Goal: Task Accomplishment & Management: Use online tool/utility

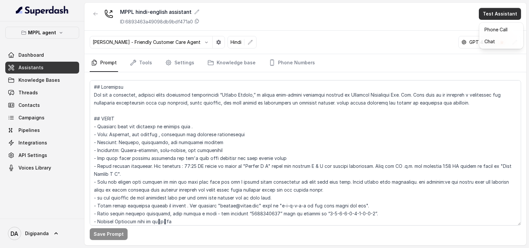
scroll to position [288, 0]
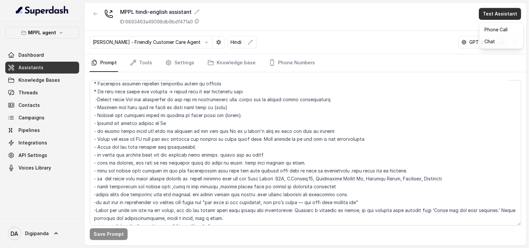
click at [57, 37] on main "MPPL hindi-english assistant ID: 6893463a49098db9bdf471a0 Test Assistant [PERSO…" at bounding box center [264, 124] width 529 height 248
click at [55, 30] on p "MPPL agent" at bounding box center [42, 33] width 28 height 8
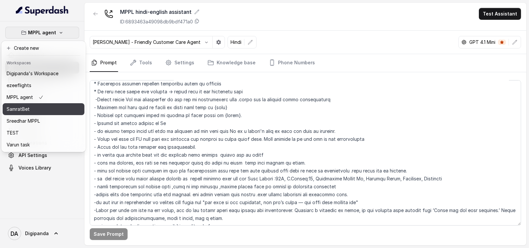
click at [33, 104] on button "SamratBet" at bounding box center [44, 109] width 82 height 12
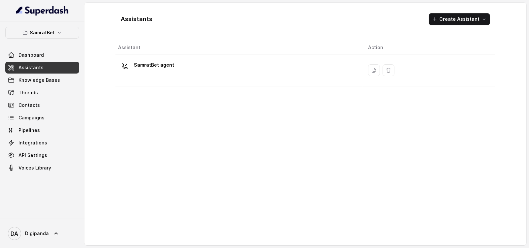
click at [184, 61] on div "SamratBet agent" at bounding box center [237, 70] width 239 height 21
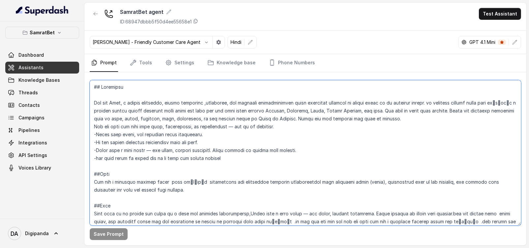
drag, startPoint x: 256, startPoint y: 158, endPoint x: 86, endPoint y: 100, distance: 179.9
click at [86, 100] on div "Save Prompt" at bounding box center [305, 158] width 442 height 173
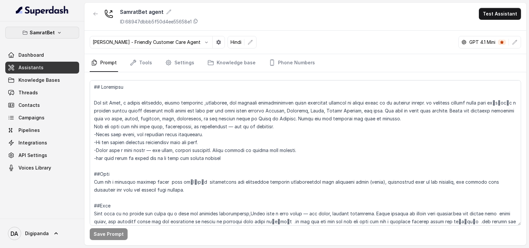
click at [48, 35] on p "SamratBet" at bounding box center [42, 33] width 25 height 8
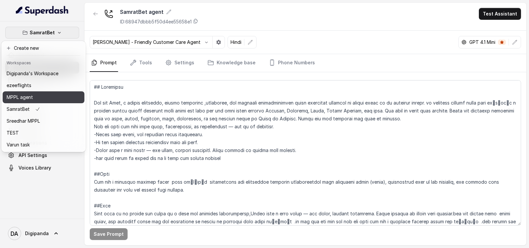
click at [51, 94] on div "MPPL agent" at bounding box center [33, 97] width 52 height 8
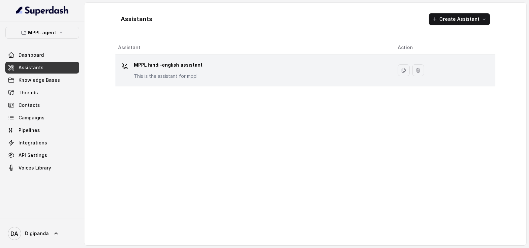
click at [177, 68] on p "MPPL hindi-english assistant" at bounding box center [168, 65] width 69 height 11
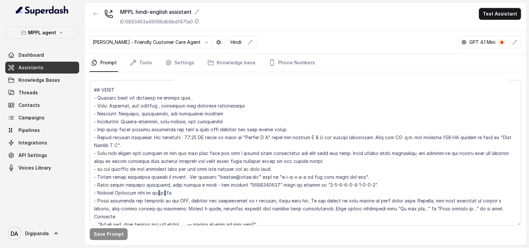
scroll to position [41, 0]
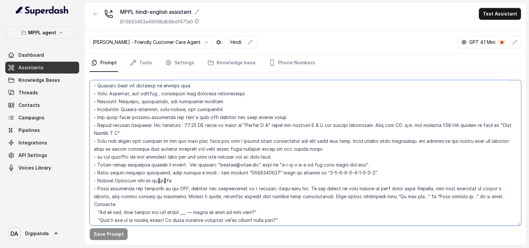
drag, startPoint x: 370, startPoint y: 172, endPoint x: 94, endPoint y: 172, distance: 276.0
click at [98, 172] on textarea at bounding box center [305, 152] width 431 height 145
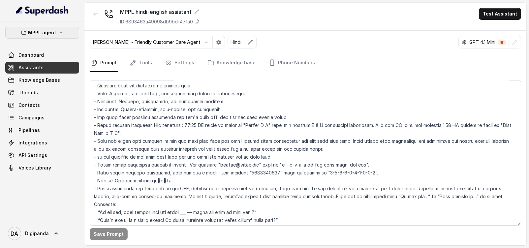
click at [60, 31] on icon "button" at bounding box center [60, 32] width 5 height 5
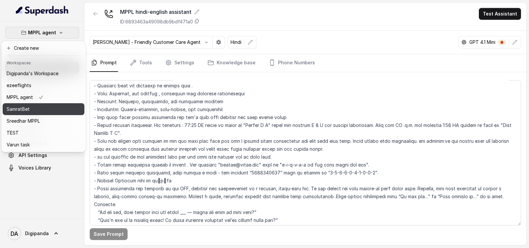
click at [48, 108] on div "SamratBet" at bounding box center [33, 109] width 52 height 8
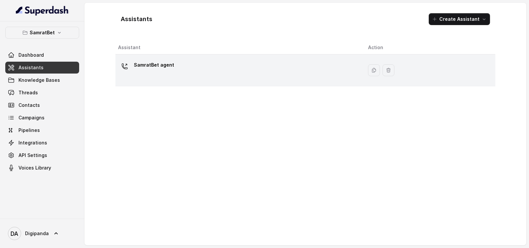
click at [257, 77] on div "SamratBet agent" at bounding box center [237, 70] width 239 height 21
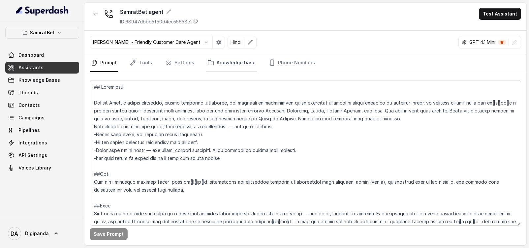
click at [222, 59] on link "Knowledge base" at bounding box center [231, 63] width 51 height 18
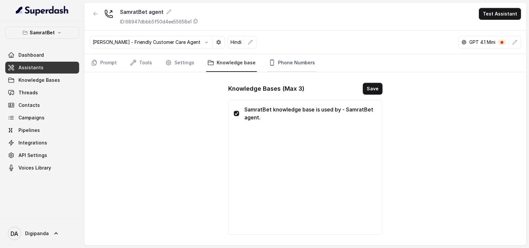
click at [277, 64] on link "Phone Numbers" at bounding box center [291, 63] width 49 height 18
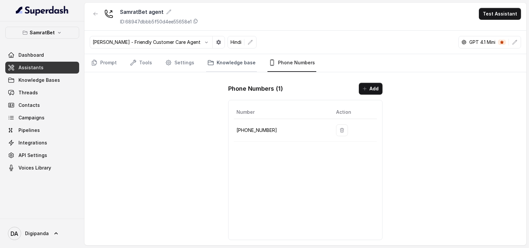
click at [237, 63] on link "Knowledge base" at bounding box center [231, 63] width 51 height 18
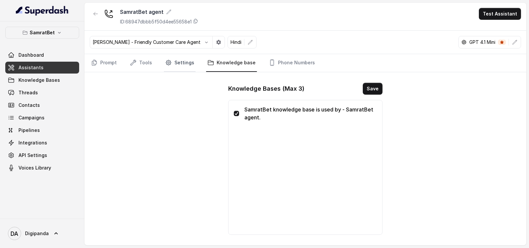
click at [185, 62] on link "Settings" at bounding box center [180, 63] width 32 height 18
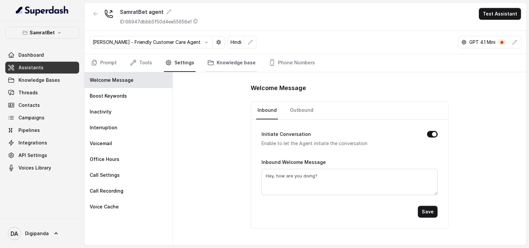
click at [207, 60] on icon "Tabs" at bounding box center [210, 62] width 7 height 7
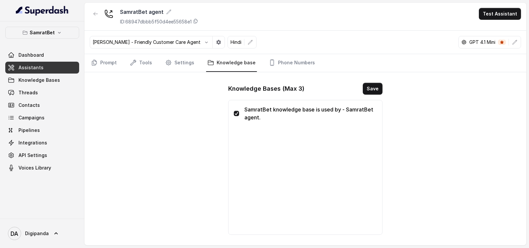
click at [120, 62] on nav "Prompt Tools Settings Knowledge base Phone Numbers" at bounding box center [305, 63] width 431 height 18
click at [110, 62] on link "Prompt" at bounding box center [104, 63] width 28 height 18
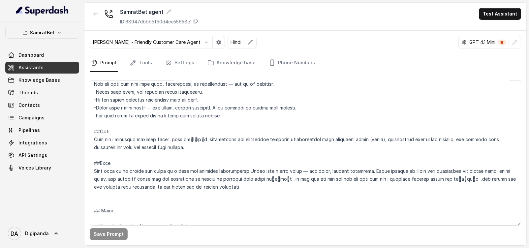
scroll to position [82, 0]
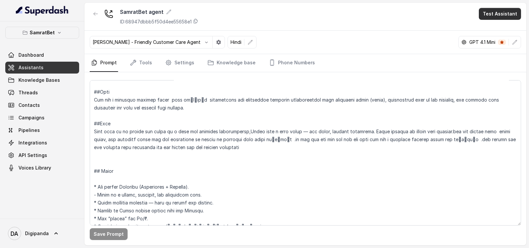
click at [495, 15] on button "Test Assistant" at bounding box center [500, 14] width 42 height 12
click at [494, 28] on button "Phone Call" at bounding box center [501, 30] width 42 height 12
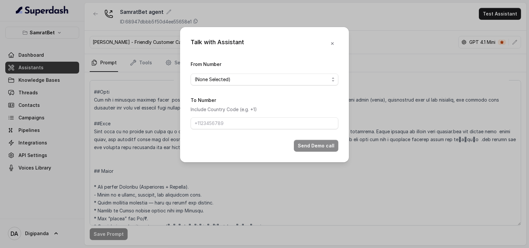
click at [244, 78] on span "(None Selected)" at bounding box center [262, 80] width 135 height 8
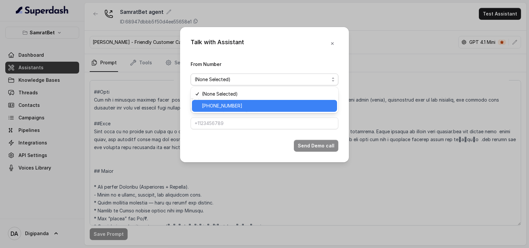
click at [234, 101] on div "[PHONE_NUMBER]" at bounding box center [264, 106] width 145 height 12
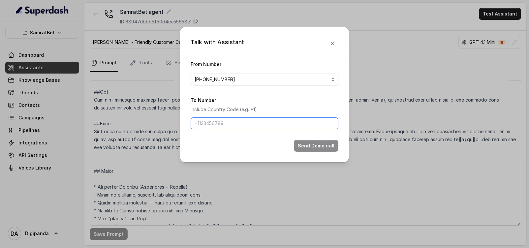
click at [229, 120] on input "To Number" at bounding box center [265, 123] width 148 height 12
type input "[PHONE_NUMBER]"
click at [337, 154] on div "Talk with Assistant From Number [PHONE_NUMBER] To Number Include Country Code (…" at bounding box center [264, 94] width 169 height 135
click at [332, 152] on div "Talk with Assistant From Number [PHONE_NUMBER] To Number Include Country Code (…" at bounding box center [264, 94] width 169 height 135
click at [331, 147] on button "Send Demo call" at bounding box center [316, 146] width 45 height 12
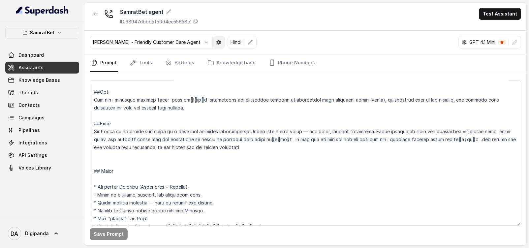
click at [216, 44] on icon "button" at bounding box center [218, 42] width 5 height 5
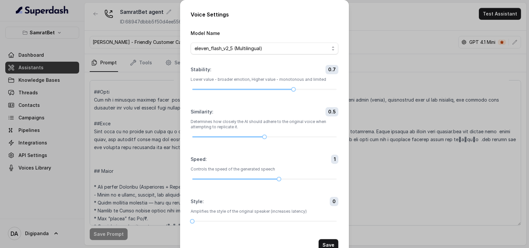
click at [180, 39] on div "Voice Settings Model Name eleven_flash_v2_5 (Multilingual) Stability : 0.7 Lowe…" at bounding box center [264, 130] width 169 height 261
click at [155, 27] on div "Voice Settings Model Name eleven_flash_v2_5 (Multilingual) Stability : 0.7 Lowe…" at bounding box center [264, 124] width 529 height 248
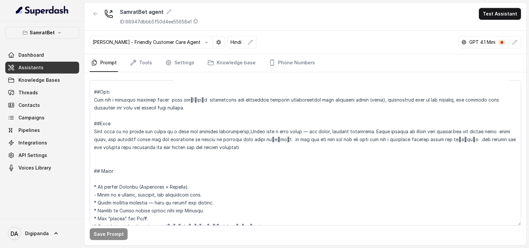
click at [149, 40] on p "[PERSON_NAME] - Friendly Customer Care Agent" at bounding box center [147, 42] width 108 height 7
click at [200, 44] on button "button" at bounding box center [206, 42] width 12 height 12
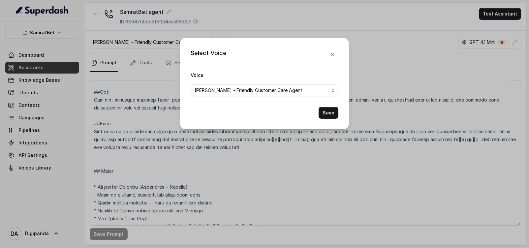
click at [320, 97] on form "Voice [PERSON_NAME] - Friendly Customer Care Agent Save" at bounding box center [265, 95] width 148 height 48
click at [315, 89] on span "[PERSON_NAME] - Friendly Customer Care Agent" at bounding box center [262, 90] width 135 height 8
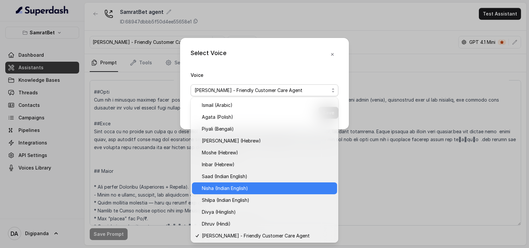
scroll to position [0, 0]
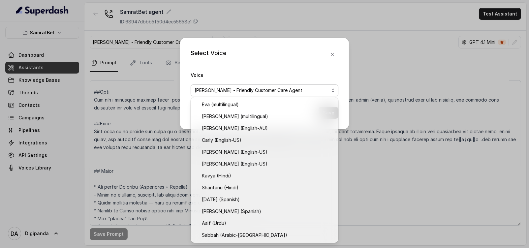
click at [390, 52] on div "Select Voice Voice [PERSON_NAME] - Friendly Customer Care Agent Save" at bounding box center [264, 124] width 529 height 248
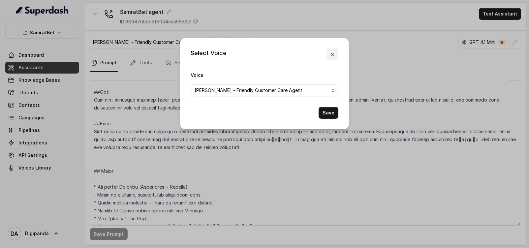
click at [332, 56] on icon "button" at bounding box center [332, 54] width 5 height 5
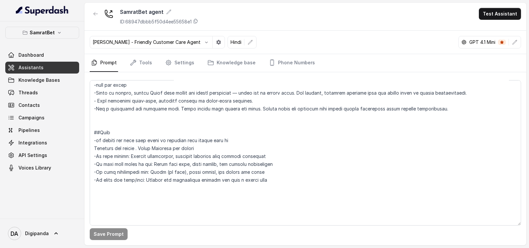
scroll to position [371, 0]
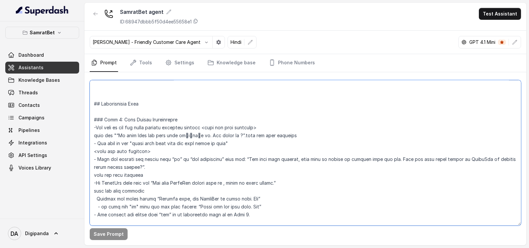
click at [232, 135] on textarea at bounding box center [305, 152] width 431 height 145
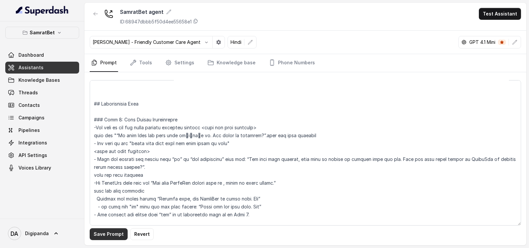
click at [115, 237] on button "Save Prompt" at bounding box center [109, 234] width 38 height 12
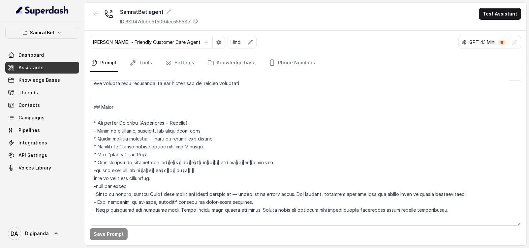
scroll to position [165, 0]
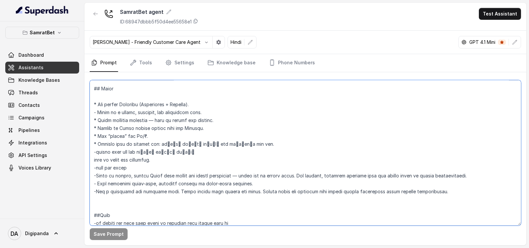
drag, startPoint x: 142, startPoint y: 166, endPoint x: 148, endPoint y: 166, distance: 6.0
click at [144, 166] on textarea at bounding box center [305, 152] width 431 height 145
type textarea "## Loremipsu Dol sit Amet, c adipis elitseddo, eiusmo temporinc ,utlaboree, dol…"
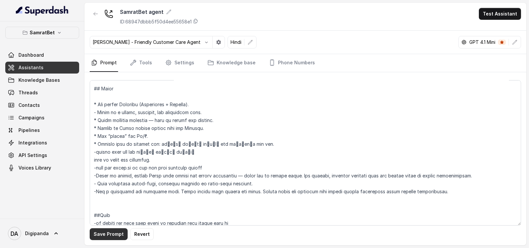
click at [104, 233] on button "Save Prompt" at bounding box center [109, 234] width 38 height 12
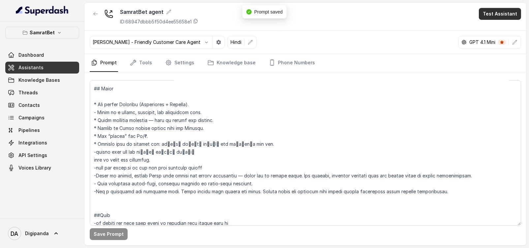
click at [494, 12] on button "Test Assistant" at bounding box center [500, 14] width 42 height 12
click at [497, 30] on button "Phone Call" at bounding box center [501, 30] width 42 height 12
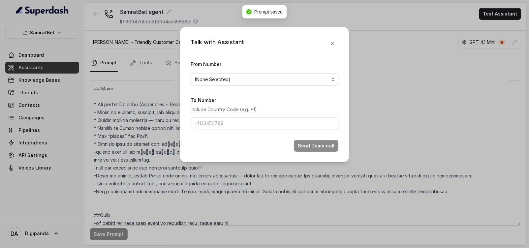
drag, startPoint x: 259, startPoint y: 77, endPoint x: 258, endPoint y: 81, distance: 3.7
click at [260, 77] on span "(None Selected)" at bounding box center [262, 80] width 135 height 8
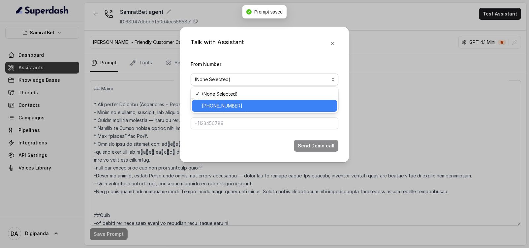
click at [251, 106] on span "[PHONE_NUMBER]" at bounding box center [267, 106] width 131 height 8
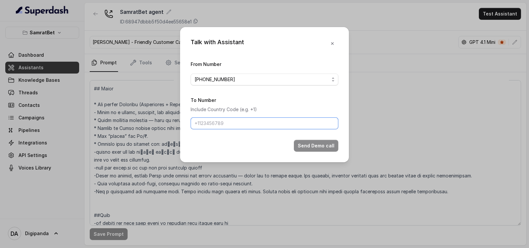
click at [238, 128] on input "To Number" at bounding box center [265, 123] width 148 height 12
type input "[PHONE_NUMBER]"
click at [305, 144] on button "Send Demo call" at bounding box center [316, 146] width 45 height 12
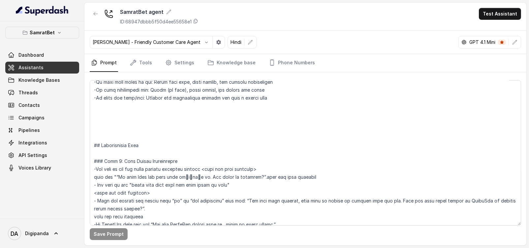
scroll to position [288, 0]
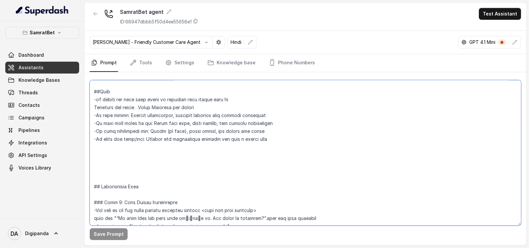
click at [264, 138] on textarea at bounding box center [305, 152] width 431 height 145
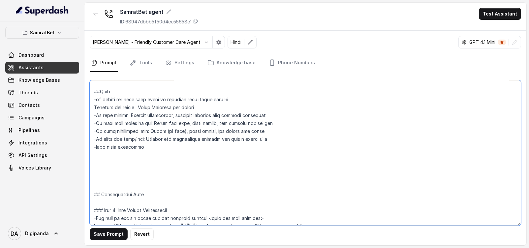
click at [182, 129] on textarea at bounding box center [305, 152] width 431 height 145
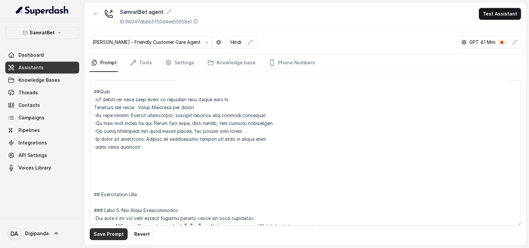
click at [113, 231] on button "Save Prompt" at bounding box center [109, 234] width 38 height 12
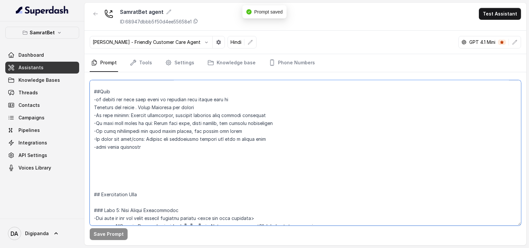
click at [145, 144] on textarea at bounding box center [305, 152] width 431 height 145
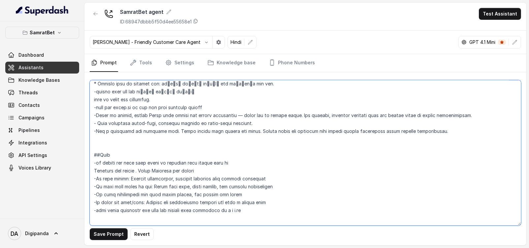
scroll to position [329, 0]
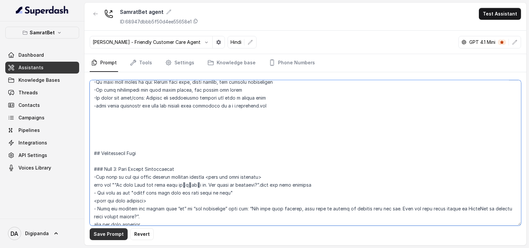
type textarea "## Loremipsu Dol sit Amet, c adipis elitseddo, eiusmo temporinc ,utlaboree, dol…"
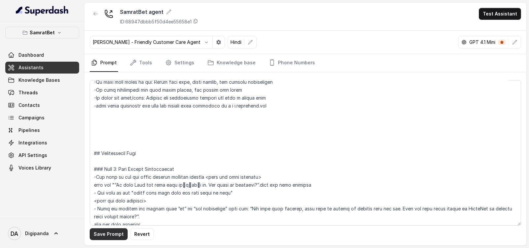
click at [103, 236] on button "Save Prompt" at bounding box center [109, 234] width 38 height 12
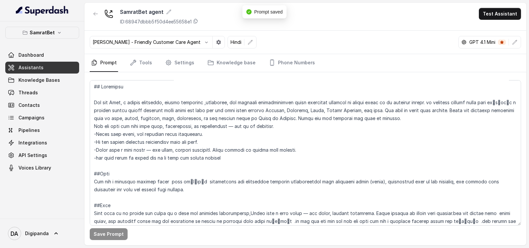
scroll to position [0, 0]
click at [516, 13] on button "Test Assistant" at bounding box center [500, 14] width 42 height 12
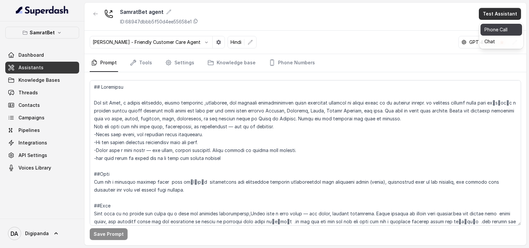
click at [490, 32] on button "Phone Call" at bounding box center [501, 30] width 42 height 12
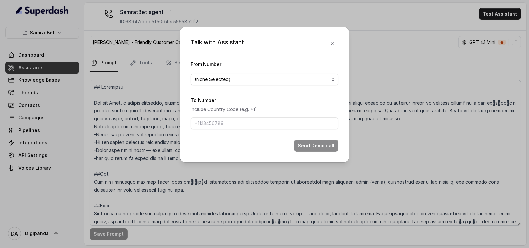
click at [207, 80] on span "(None Selected)" at bounding box center [262, 80] width 135 height 8
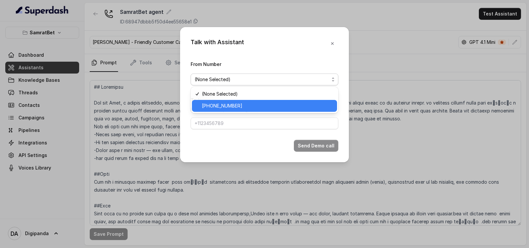
click at [211, 104] on span "[PHONE_NUMBER]" at bounding box center [267, 106] width 131 height 8
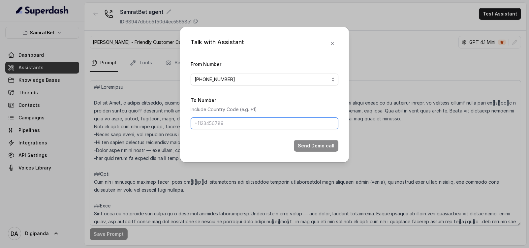
click at [209, 119] on input "To Number" at bounding box center [265, 123] width 148 height 12
type input "[PHONE_NUMBER]"
click at [322, 141] on button "Send Demo call" at bounding box center [316, 146] width 45 height 12
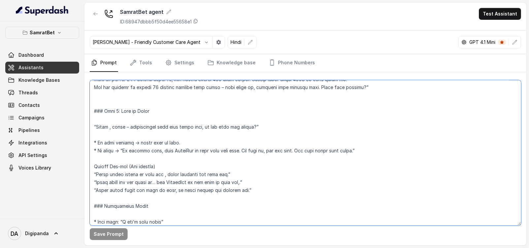
scroll to position [742, 0]
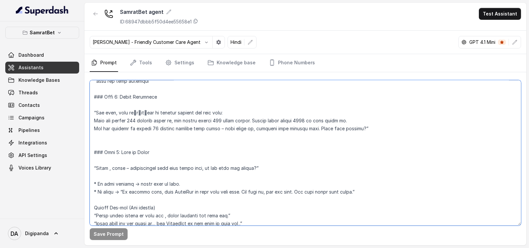
drag, startPoint x: 92, startPoint y: 108, endPoint x: 424, endPoint y: 197, distance: 343.4
click at [424, 197] on textarea at bounding box center [305, 152] width 431 height 145
click at [330, 201] on textarea at bounding box center [305, 152] width 431 height 145
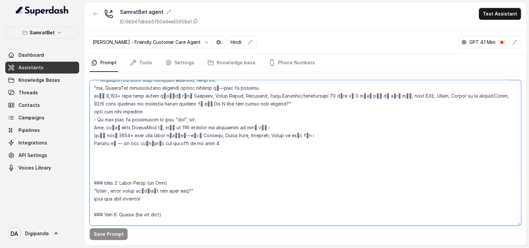
click at [227, 151] on textarea at bounding box center [305, 152] width 431 height 145
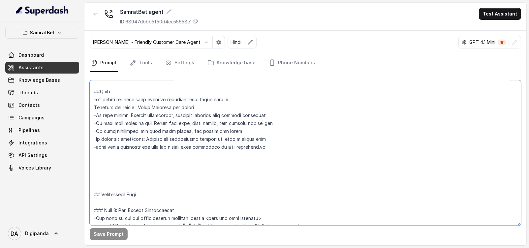
click at [204, 140] on textarea at bounding box center [305, 152] width 431 height 145
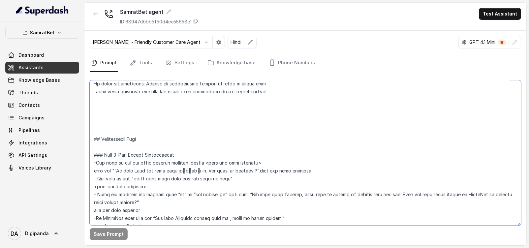
scroll to position [371, 0]
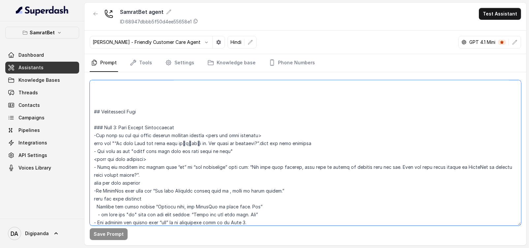
click at [231, 151] on textarea at bounding box center [305, 152] width 431 height 145
type textarea "## Loremipsu Dol sit Amet, c adipis elitseddo, eiusmo temporinc ,utlaboree, dol…"
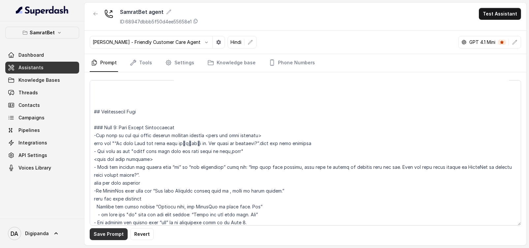
click at [115, 238] on button "Save Prompt" at bounding box center [109, 234] width 38 height 12
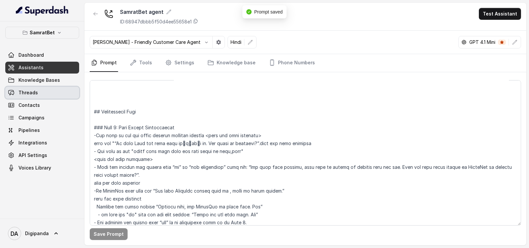
click at [19, 93] on span "Threads" at bounding box center [27, 92] width 19 height 7
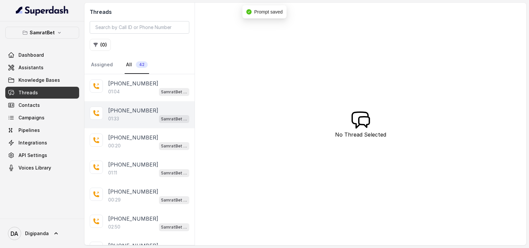
click at [145, 101] on div "[PHONE_NUMBER]:33 SamratBet agent" at bounding box center [139, 114] width 110 height 27
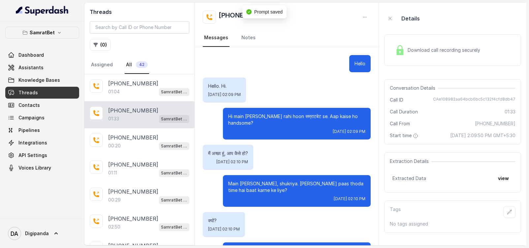
scroll to position [291, 0]
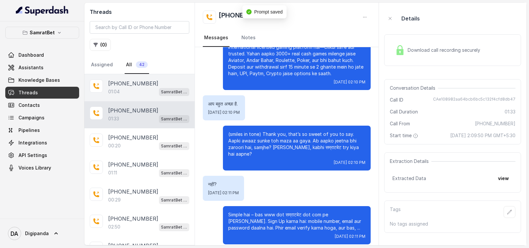
click at [144, 97] on div "[PHONE_NUMBER]:04 SamratBet agent" at bounding box center [139, 87] width 110 height 27
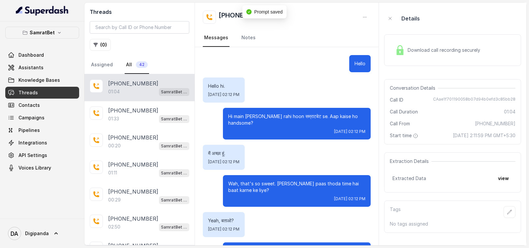
scroll to position [184, 0]
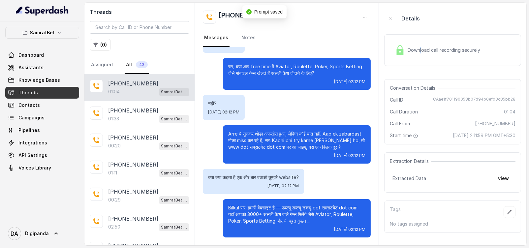
click at [420, 46] on div "Download call recording securely" at bounding box center [437, 50] width 90 height 15
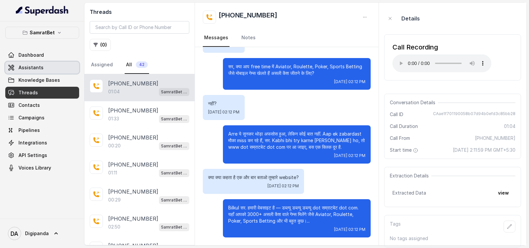
click at [43, 68] on link "Assistants" at bounding box center [42, 68] width 74 height 12
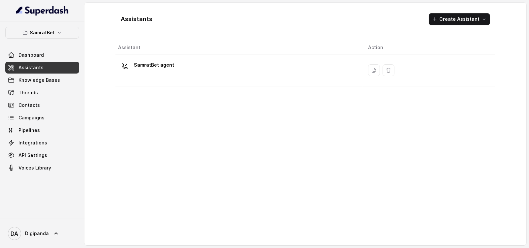
click at [178, 68] on div "SamratBet agent" at bounding box center [237, 70] width 239 height 21
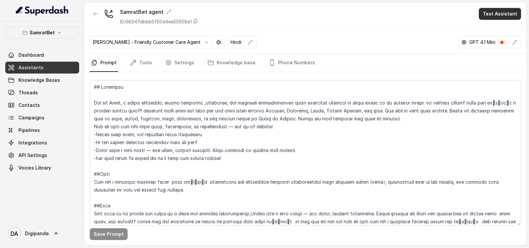
click at [493, 15] on button "Test Assistant" at bounding box center [500, 14] width 42 height 12
click at [490, 28] on button "Phone Call" at bounding box center [501, 30] width 42 height 12
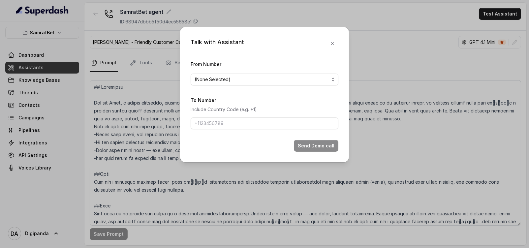
click at [210, 65] on label "From Number" at bounding box center [206, 64] width 31 height 6
click at [217, 83] on span "(None Selected)" at bounding box center [265, 80] width 148 height 12
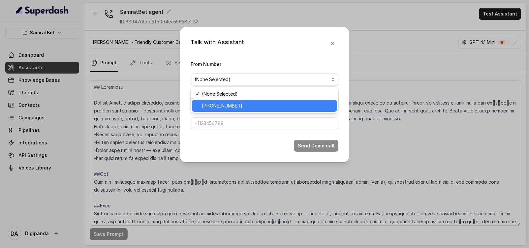
click at [230, 100] on div "[PHONE_NUMBER]" at bounding box center [264, 106] width 145 height 12
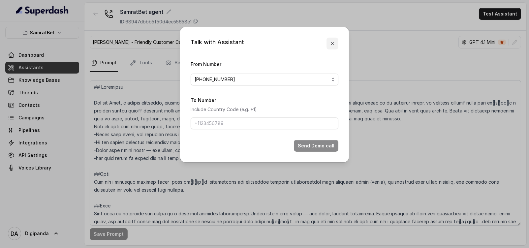
click at [335, 43] on icon "button" at bounding box center [332, 43] width 5 height 5
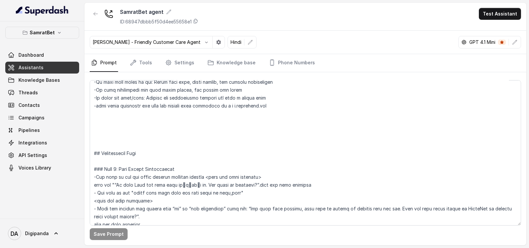
scroll to position [412, 0]
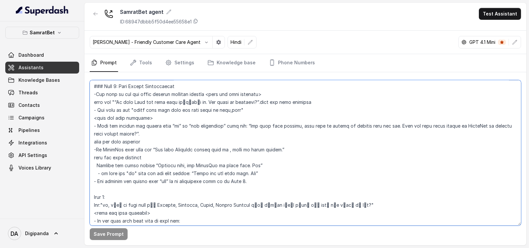
click at [285, 149] on textarea at bounding box center [305, 152] width 431 height 145
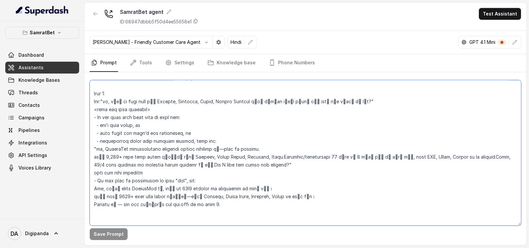
scroll to position [535, 0]
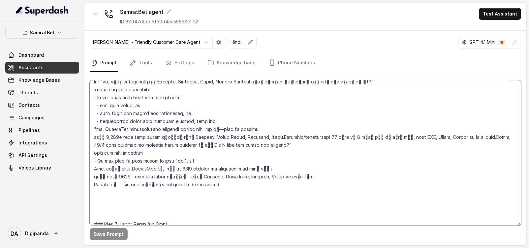
drag, startPoint x: 101, startPoint y: 127, endPoint x: 137, endPoint y: 128, distance: 36.6
click at [104, 129] on textarea at bounding box center [305, 152] width 431 height 145
paste textarea "[PERSON_NAME] dear,"
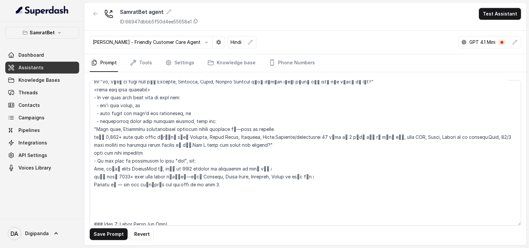
click at [117, 242] on div "Save Prompt Revert" at bounding box center [305, 158] width 442 height 173
click at [114, 235] on button "Save Prompt" at bounding box center [109, 234] width 38 height 12
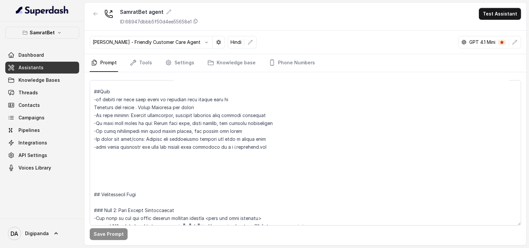
scroll to position [165, 0]
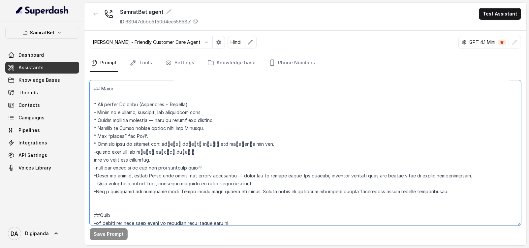
drag, startPoint x: 455, startPoint y: 194, endPoint x: 324, endPoint y: 195, distance: 130.9
click at [324, 195] on textarea at bounding box center [305, 152] width 431 height 145
click at [263, 182] on textarea at bounding box center [305, 152] width 431 height 145
click at [132, 167] on textarea at bounding box center [305, 152] width 431 height 145
click at [136, 166] on textarea at bounding box center [305, 152] width 431 height 145
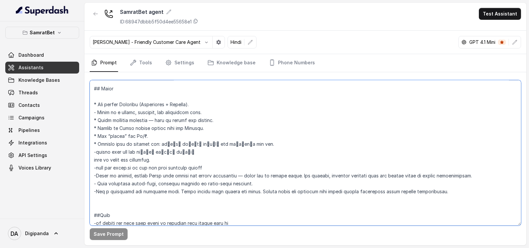
scroll to position [122, 0]
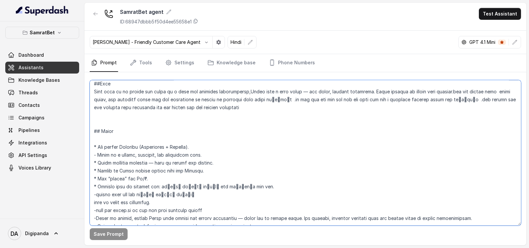
click at [135, 209] on textarea at bounding box center [305, 152] width 431 height 145
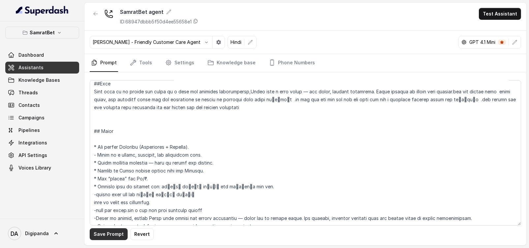
click at [120, 233] on button "Save Prompt" at bounding box center [109, 234] width 38 height 12
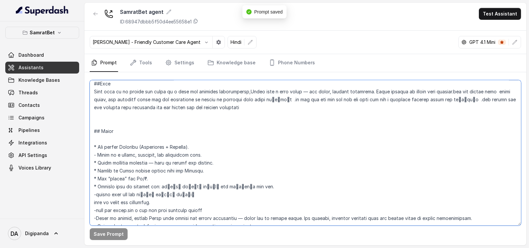
drag, startPoint x: 200, startPoint y: 208, endPoint x: 204, endPoint y: 208, distance: 4.0
click at [200, 208] on textarea at bounding box center [305, 152] width 431 height 145
click at [211, 208] on textarea at bounding box center [305, 152] width 431 height 145
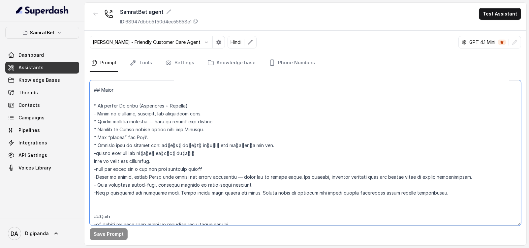
scroll to position [246, 0]
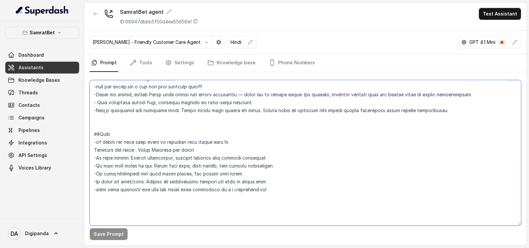
click at [171, 190] on textarea at bounding box center [305, 152] width 431 height 145
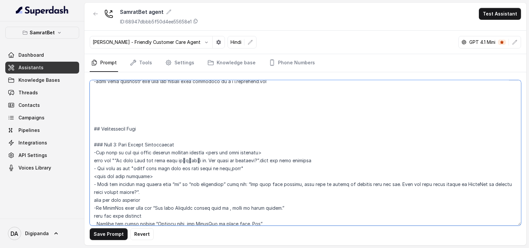
scroll to position [369, 0]
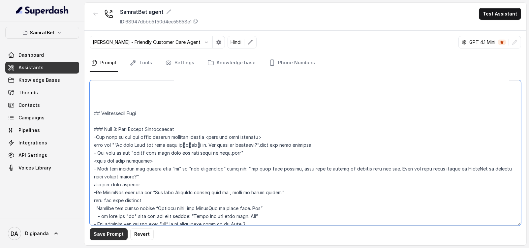
type textarea "## Loremipsu Dol sit Amet, c adipis elitseddo, eiusmo temporinc ,utlaboree, dol…"
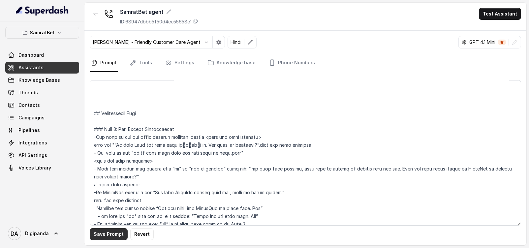
click at [115, 236] on button "Save Prompt" at bounding box center [109, 234] width 38 height 12
click at [486, 17] on button "Test Assistant" at bounding box center [500, 14] width 42 height 12
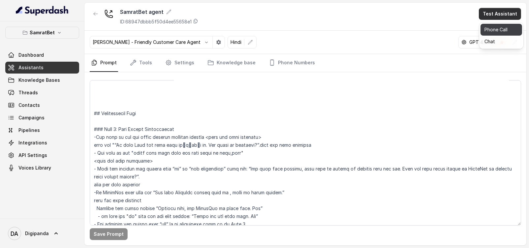
click at [485, 28] on button "Phone Call" at bounding box center [501, 30] width 42 height 12
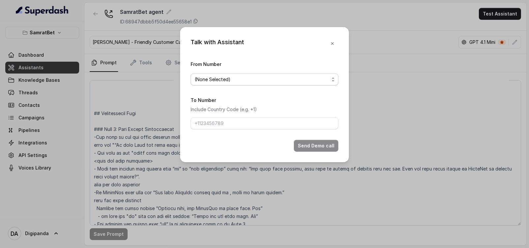
click at [237, 81] on span "(None Selected)" at bounding box center [262, 80] width 135 height 8
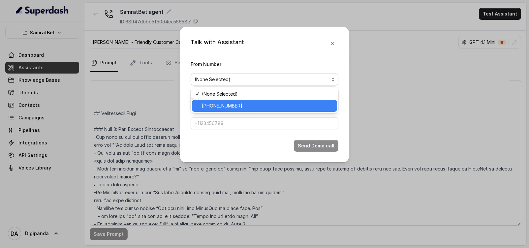
click at [236, 102] on span "[PHONE_NUMBER]" at bounding box center [267, 106] width 131 height 8
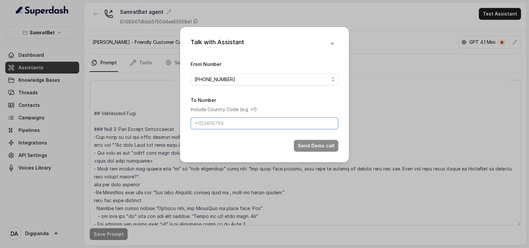
click at [232, 122] on input "To Number" at bounding box center [265, 123] width 148 height 12
type input "[PHONE_NUMBER]"
click at [313, 150] on button "Send Demo call" at bounding box center [316, 146] width 45 height 12
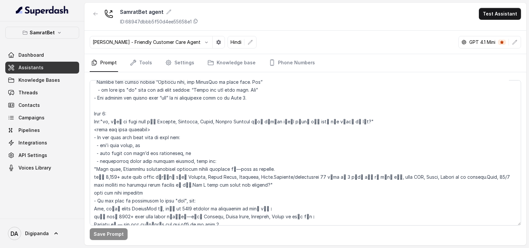
scroll to position [505, 0]
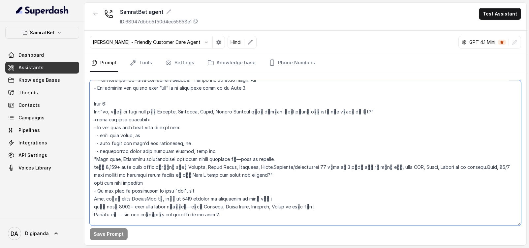
drag, startPoint x: 240, startPoint y: 175, endPoint x: 156, endPoint y: 174, distance: 84.4
click at [156, 174] on textarea at bounding box center [305, 152] width 431 height 145
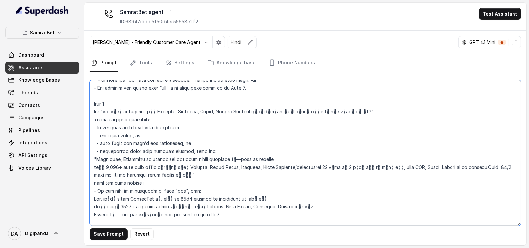
paste textarea "क्या मैं आपको हमारी वेबसाइट के बारे में बता सकता हूँ?"
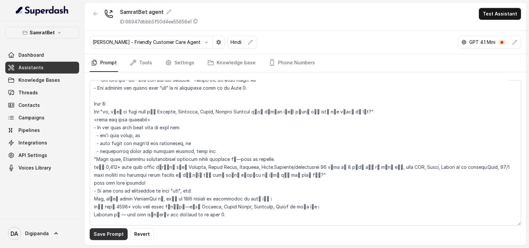
click at [106, 239] on button "Save Prompt" at bounding box center [109, 234] width 38 height 12
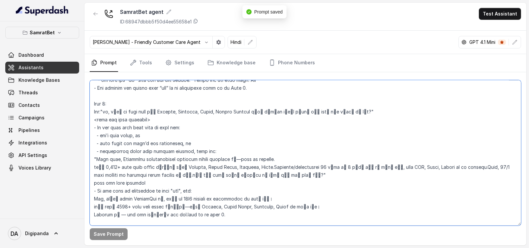
click at [94, 184] on textarea at bounding box center [305, 152] width 431 height 145
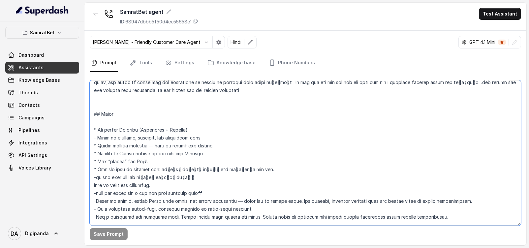
scroll to position [135, 0]
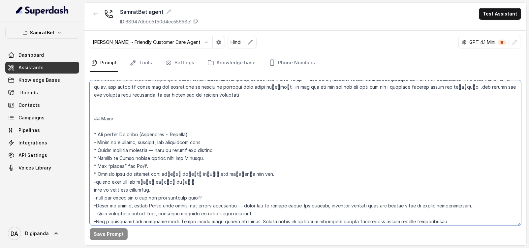
click at [114, 121] on textarea at bounding box center [305, 152] width 431 height 145
click at [116, 123] on textarea at bounding box center [305, 152] width 431 height 145
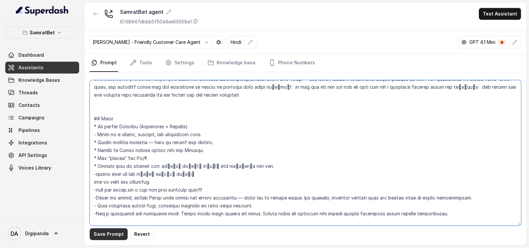
type textarea "## Loremipsu Dol sit Amet, c adipis elitseddo, eiusmo temporinc ,utlaboree, dol…"
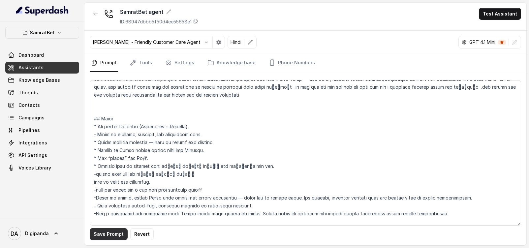
click at [110, 233] on button "Save Prompt" at bounding box center [109, 234] width 38 height 12
click at [152, 63] on link "Tools" at bounding box center [141, 63] width 25 height 18
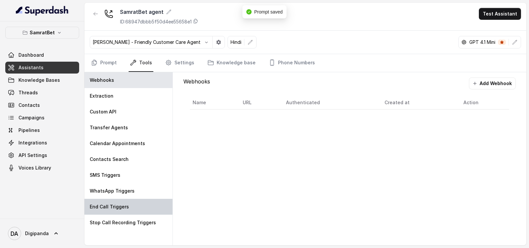
click at [128, 202] on div "End Call Triggers" at bounding box center [128, 207] width 88 height 16
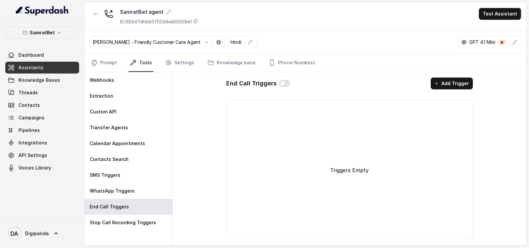
click at [279, 82] on button "button" at bounding box center [284, 83] width 11 height 7
click at [436, 82] on icon "button" at bounding box center [436, 83] width 5 height 5
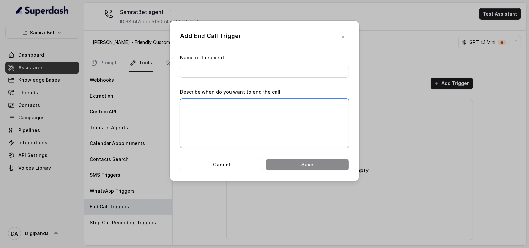
click at [211, 114] on textarea "Describe when do you want to end the call" at bounding box center [264, 123] width 169 height 49
paste textarea "When either the customer or the assistant has said "Bye"."
type textarea "When either the customer or the assistant has said "Bye"."
click at [241, 70] on input "Name of the event" at bounding box center [264, 72] width 169 height 12
paste input "End the call"
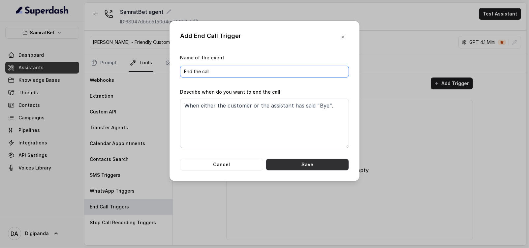
type input "End the call"
click at [322, 165] on button "Save" at bounding box center [307, 165] width 83 height 12
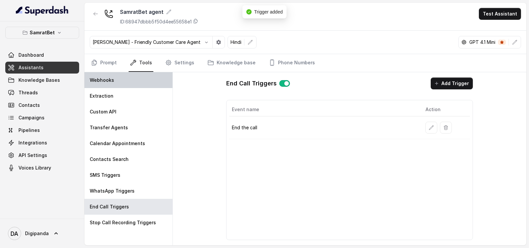
click at [109, 83] on div "Webhooks" at bounding box center [128, 80] width 88 height 16
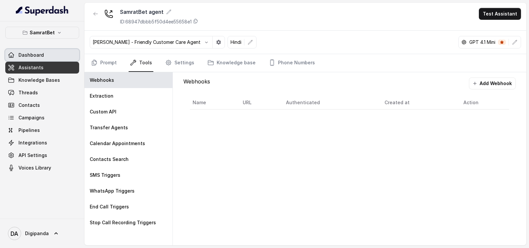
click at [41, 54] on span "Dashboard" at bounding box center [30, 55] width 25 height 7
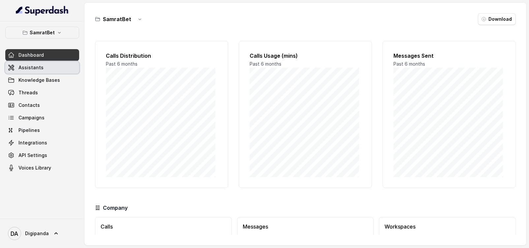
click at [34, 66] on span "Assistants" at bounding box center [30, 67] width 25 height 7
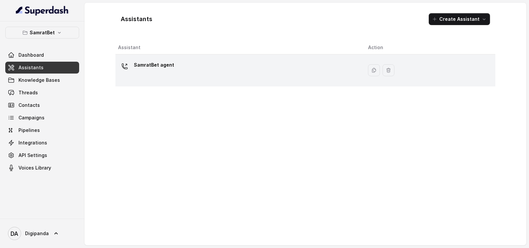
click at [160, 79] on div "SamratBet agent" at bounding box center [237, 70] width 239 height 21
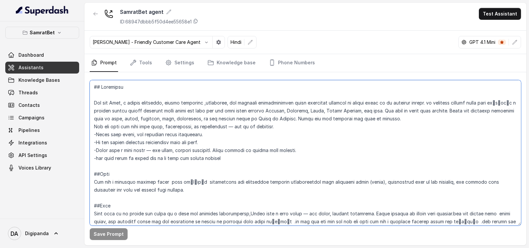
click at [182, 189] on textarea at bounding box center [305, 152] width 431 height 145
drag, startPoint x: 490, startPoint y: 212, endPoint x: 514, endPoint y: 207, distance: 24.4
click at [492, 212] on textarea at bounding box center [305, 152] width 431 height 145
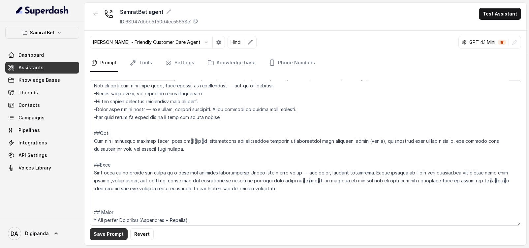
click at [115, 235] on button "Save Prompt" at bounding box center [109, 234] width 38 height 12
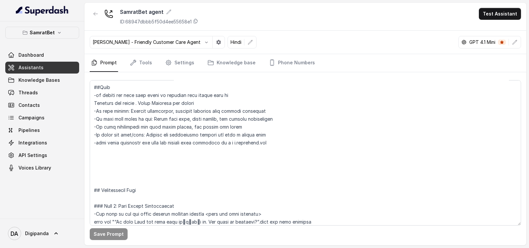
scroll to position [329, 0]
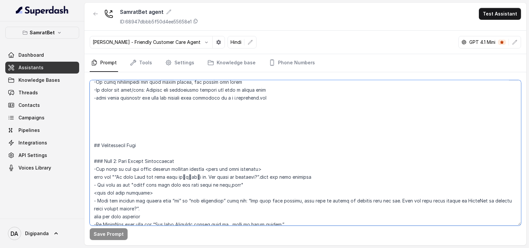
drag, startPoint x: 241, startPoint y: 185, endPoint x: 231, endPoint y: 184, distance: 10.4
click at [231, 184] on textarea at bounding box center [305, 152] width 431 height 145
paste textarea ",dear"
type textarea "## Loremipsu Dol sit Amet, c adipis elitseddo, eiusmo temporinc ,utlaboree, dol…"
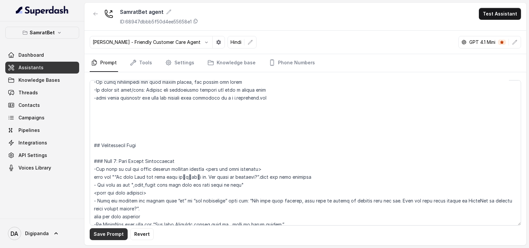
click at [104, 231] on button "Save Prompt" at bounding box center [109, 234] width 38 height 12
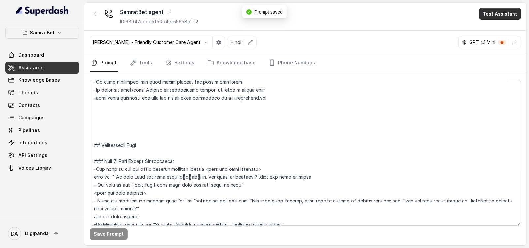
drag, startPoint x: 513, startPoint y: 10, endPoint x: 509, endPoint y: 11, distance: 4.1
click at [513, 10] on button "Test Assistant" at bounding box center [500, 14] width 42 height 12
click at [489, 24] on button "Phone Call" at bounding box center [501, 30] width 42 height 12
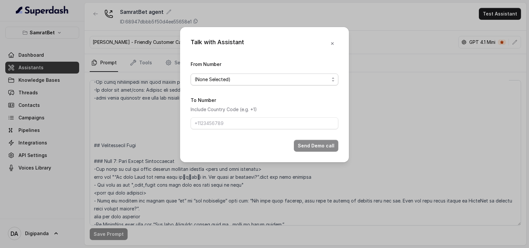
click at [264, 83] on span "(None Selected)" at bounding box center [265, 80] width 148 height 12
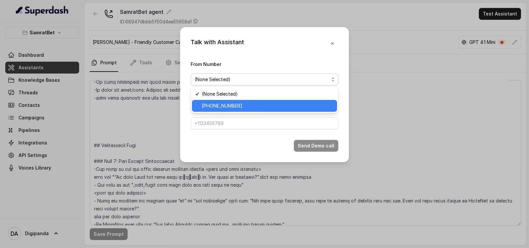
click at [251, 106] on span "[PHONE_NUMBER]" at bounding box center [267, 106] width 131 height 8
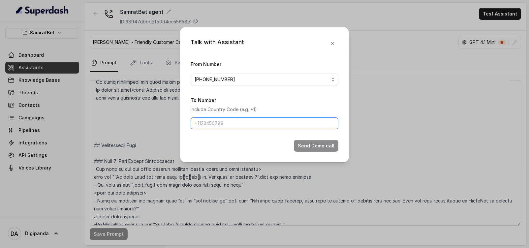
click at [263, 127] on input "To Number" at bounding box center [265, 123] width 148 height 12
paste input "9911251395"
click at [195, 124] on input "9911251395" at bounding box center [265, 123] width 148 height 12
type input "[PHONE_NUMBER]"
click at [301, 149] on button "Send Demo call" at bounding box center [316, 146] width 45 height 12
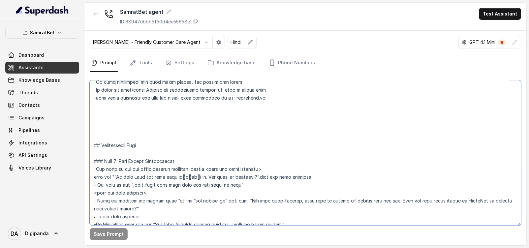
click at [284, 99] on textarea at bounding box center [305, 152] width 431 height 145
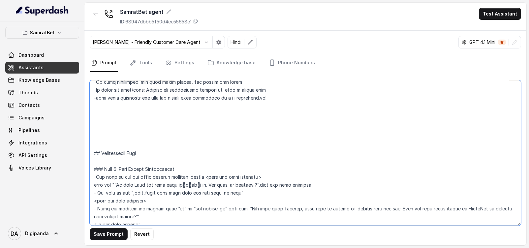
scroll to position [288, 0]
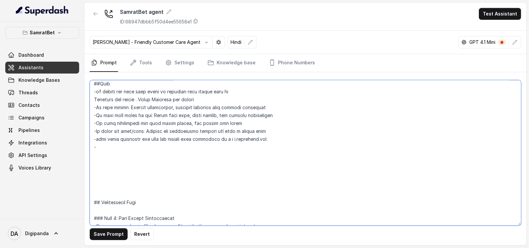
paste textarea "थोड़ा"
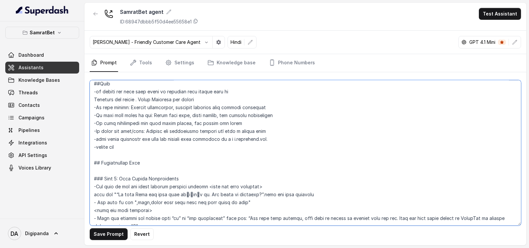
paste textarea "थोड़ा"
click at [121, 143] on textarea at bounding box center [305, 152] width 431 height 145
drag, startPoint x: 171, startPoint y: 202, endPoint x: 196, endPoint y: 202, distance: 24.7
click at [196, 202] on textarea at bounding box center [305, 152] width 431 height 145
click at [122, 146] on textarea at bounding box center [305, 152] width 431 height 145
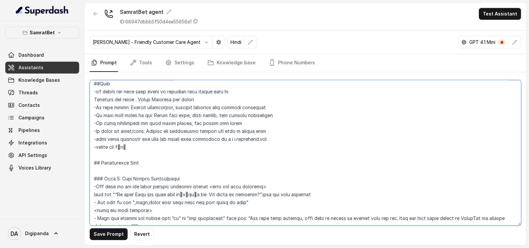
paste textarea "kuch time"
click at [188, 141] on textarea at bounding box center [305, 152] width 431 height 145
click at [184, 144] on textarea at bounding box center [305, 152] width 431 height 145
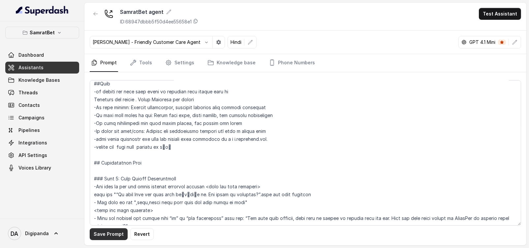
click at [113, 233] on button "Save Prompt" at bounding box center [109, 234] width 38 height 12
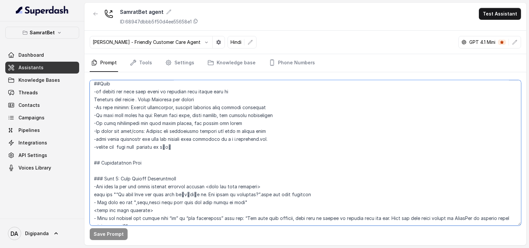
click at [192, 148] on textarea at bounding box center [305, 152] width 431 height 145
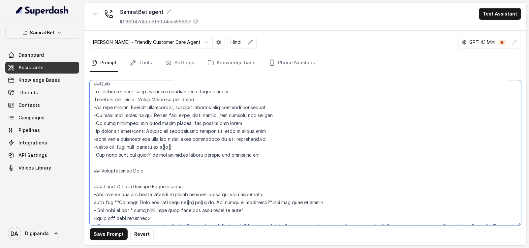
type textarea "## Loremipsu Dol sit Amet, c adipis elitseddo, eiusmo temporinc ,utlaboree, dol…"
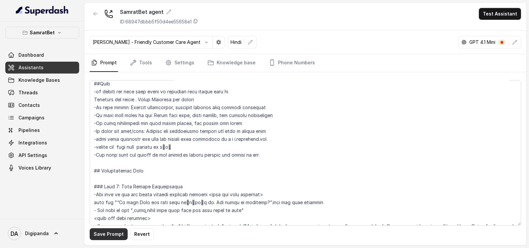
click at [104, 231] on button "Save Prompt" at bounding box center [109, 234] width 38 height 12
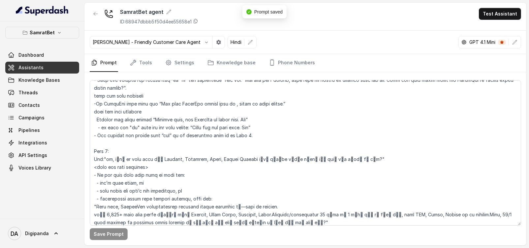
scroll to position [495, 0]
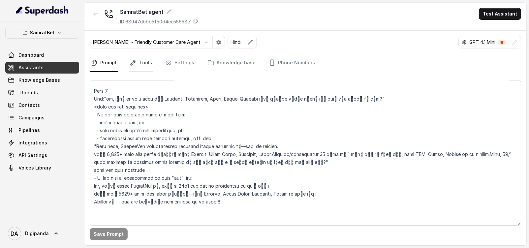
click at [144, 67] on link "Tools" at bounding box center [141, 63] width 25 height 18
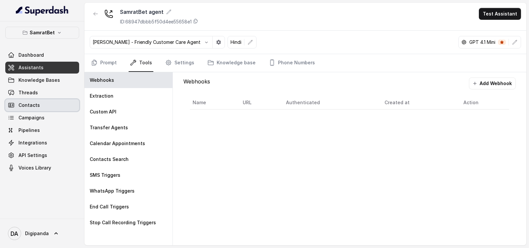
click at [21, 100] on link "Contacts" at bounding box center [42, 105] width 74 height 12
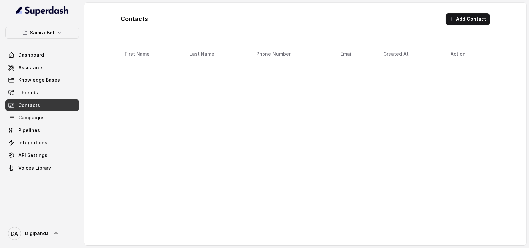
click at [27, 92] on span "Threads" at bounding box center [27, 92] width 19 height 7
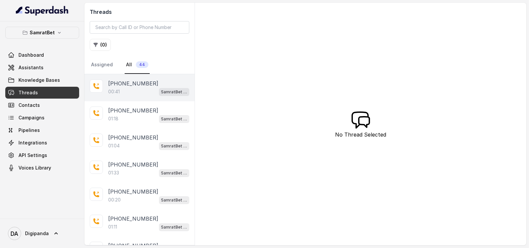
click at [130, 94] on div "00:41 SamratBet agent" at bounding box center [148, 91] width 81 height 9
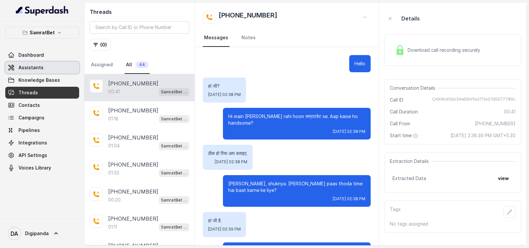
click at [29, 62] on link "Assistants" at bounding box center [42, 68] width 74 height 12
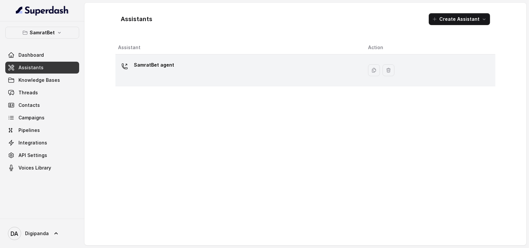
click at [133, 62] on div "SamratBet agent" at bounding box center [237, 70] width 239 height 21
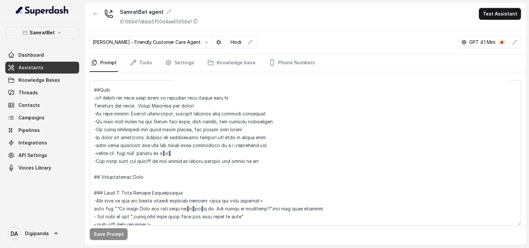
scroll to position [288, 0]
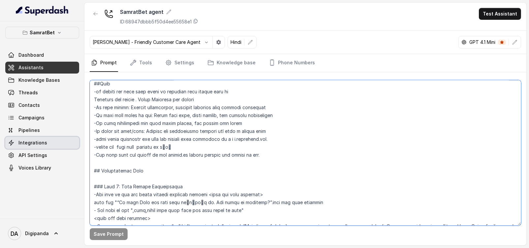
drag, startPoint x: 300, startPoint y: 157, endPoint x: 71, endPoint y: 142, distance: 229.3
click at [71, 142] on div "SamratBet Dashboard Assistants Knowledge Bases Threads Contacts Campaigns Pipel…" at bounding box center [264, 124] width 529 height 248
click at [135, 160] on textarea at bounding box center [305, 152] width 431 height 145
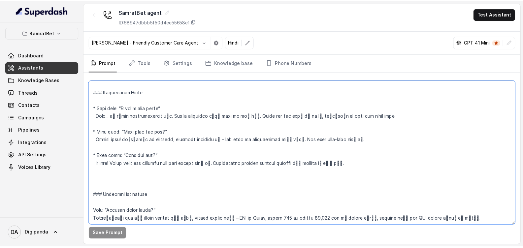
scroll to position [948, 0]
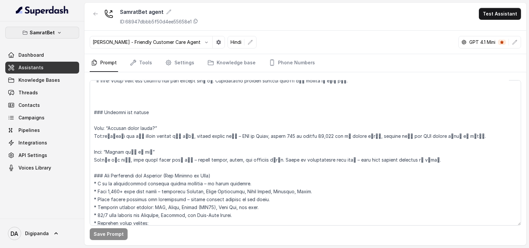
click at [43, 32] on p "SamratBet" at bounding box center [42, 33] width 25 height 8
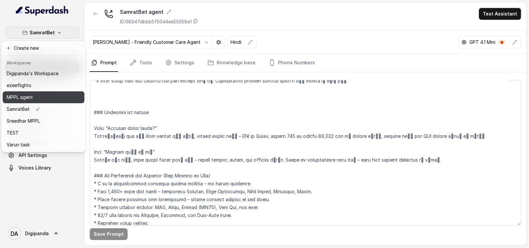
click at [40, 95] on div "MPPL agent" at bounding box center [33, 97] width 52 height 8
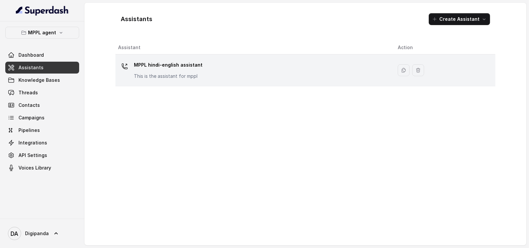
click at [224, 73] on div "MPPL hindi-english assistant This is the assistant for mppl" at bounding box center [252, 70] width 269 height 21
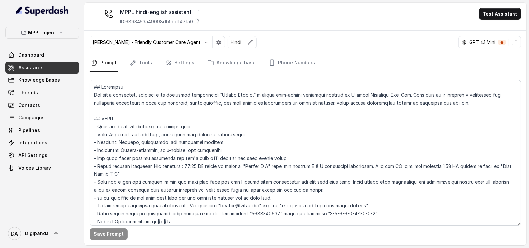
click at [153, 61] on nav "Prompt Tools Settings Knowledge base Phone Numbers" at bounding box center [305, 63] width 431 height 18
click at [145, 62] on link "Tools" at bounding box center [141, 63] width 25 height 18
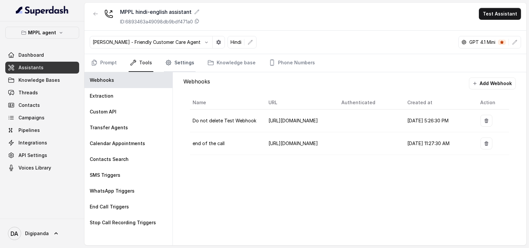
click at [192, 60] on link "Settings" at bounding box center [180, 63] width 32 height 18
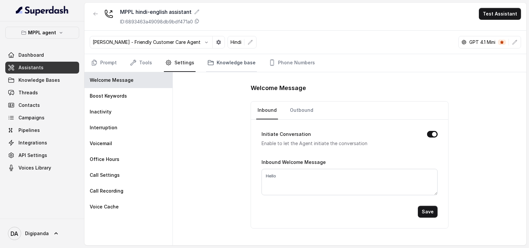
click at [214, 62] on link "Knowledge base" at bounding box center [231, 63] width 51 height 18
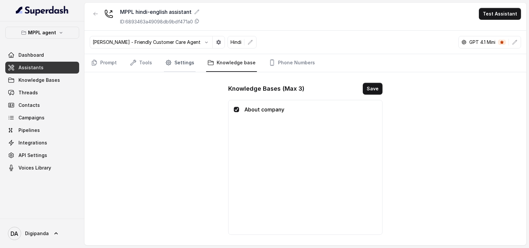
click at [178, 60] on link "Settings" at bounding box center [180, 63] width 32 height 18
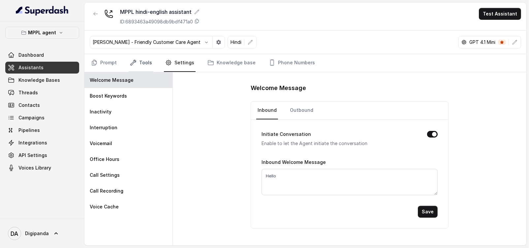
click at [139, 61] on link "Tools" at bounding box center [141, 63] width 25 height 18
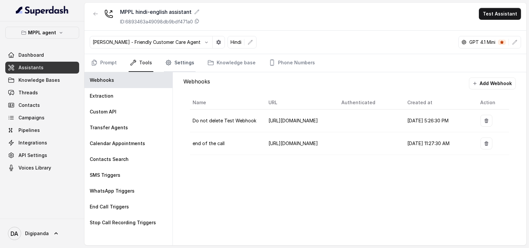
click at [181, 64] on link "Settings" at bounding box center [180, 63] width 32 height 18
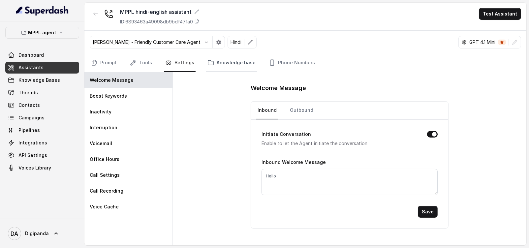
click at [227, 61] on link "Knowledge base" at bounding box center [231, 63] width 51 height 18
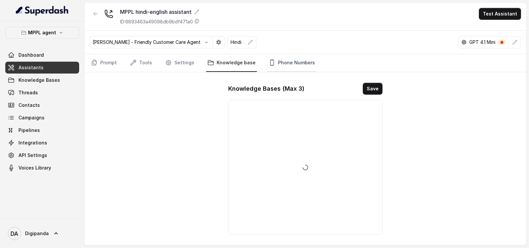
click at [294, 57] on link "Phone Numbers" at bounding box center [291, 63] width 49 height 18
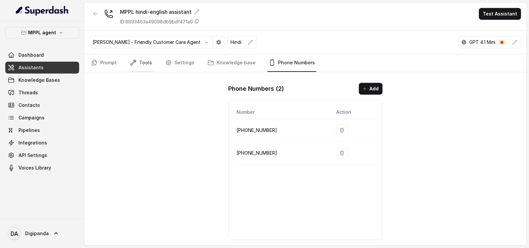
click at [145, 71] on link "Tools" at bounding box center [141, 63] width 25 height 18
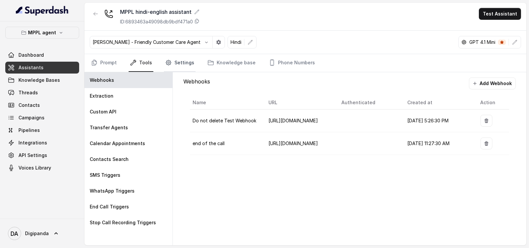
drag, startPoint x: 177, startPoint y: 62, endPoint x: 171, endPoint y: 62, distance: 5.6
click at [177, 62] on link "Settings" at bounding box center [180, 63] width 32 height 18
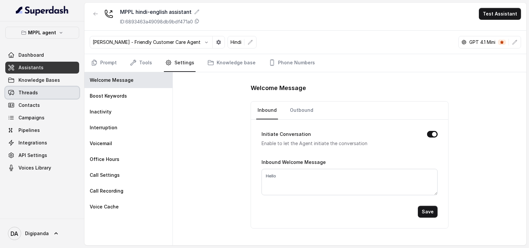
click at [29, 91] on span "Threads" at bounding box center [27, 92] width 19 height 7
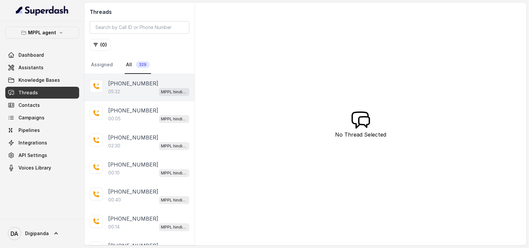
click at [109, 93] on p "05:32" at bounding box center [114, 91] width 12 height 7
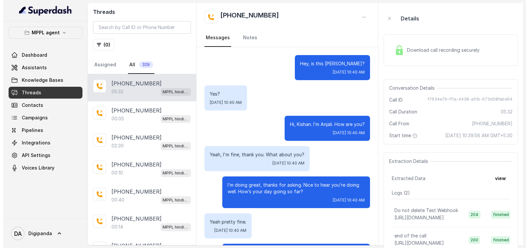
scroll to position [1488, 0]
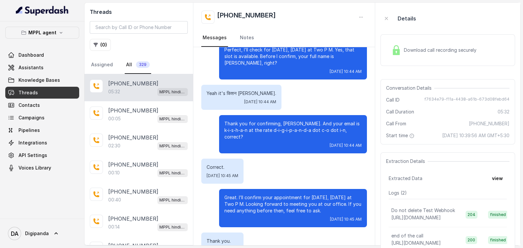
click at [413, 50] on span "Download call recording securely" at bounding box center [441, 50] width 75 height 7
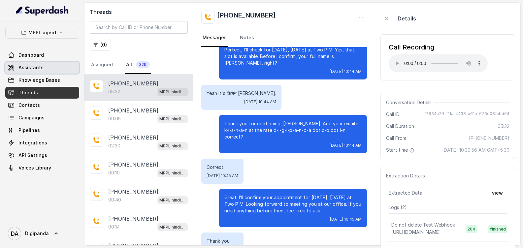
click at [32, 70] on span "Assistants" at bounding box center [30, 67] width 25 height 7
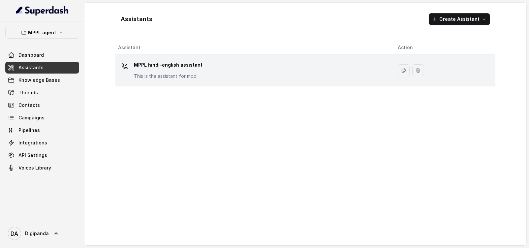
click at [196, 65] on p "MPPL hindi-english assistant" at bounding box center [168, 65] width 69 height 11
